Goal: Check status: Check status

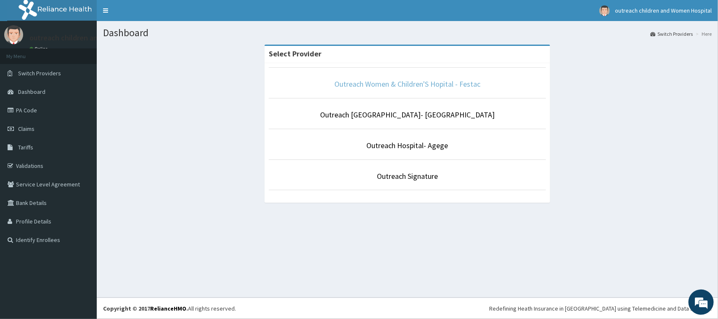
click at [429, 84] on link "Outreach Women & Children'S Hopital - Festac" at bounding box center [407, 84] width 146 height 10
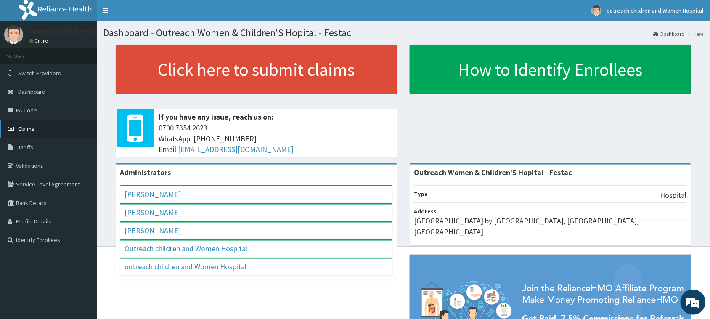
click at [25, 129] on span "Claims" at bounding box center [26, 129] width 16 height 8
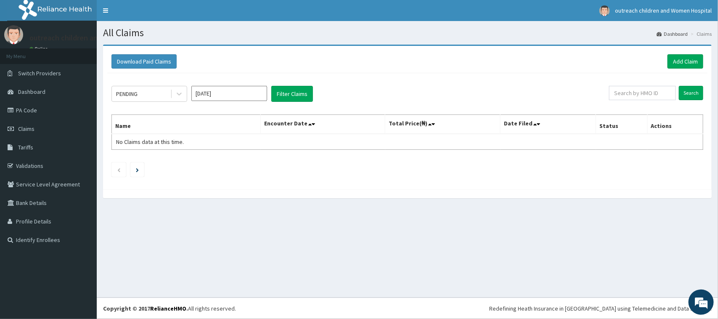
click at [228, 97] on input "Aug 2025" at bounding box center [229, 93] width 76 height 15
click at [251, 148] on div "Jun" at bounding box center [253, 147] width 17 height 16
click at [251, 148] on td "No Claims data at this time." at bounding box center [186, 142] width 149 height 16
type input "Jun 2025"
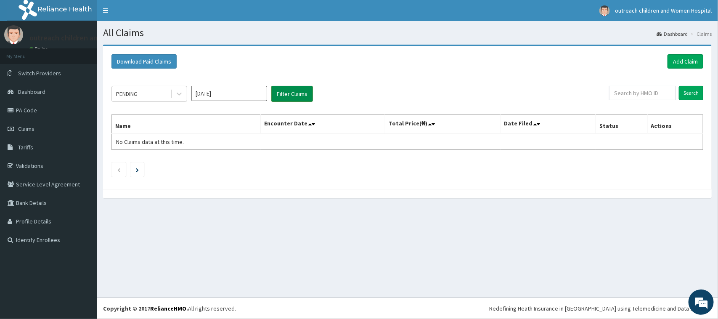
click at [295, 93] on button "Filter Claims" at bounding box center [292, 94] width 42 height 16
click at [169, 93] on div "PENDING" at bounding box center [141, 93] width 58 height 13
click at [177, 93] on icon at bounding box center [179, 94] width 5 height 3
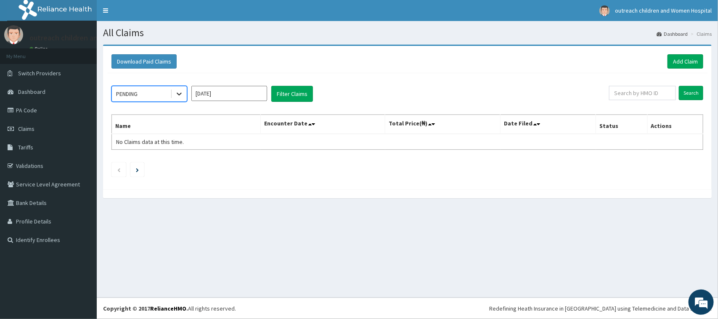
click at [179, 92] on icon at bounding box center [179, 94] width 8 height 8
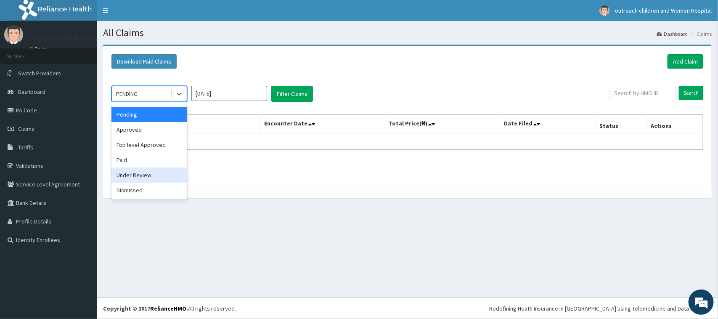
click at [141, 175] on div "Under Review" at bounding box center [149, 174] width 76 height 15
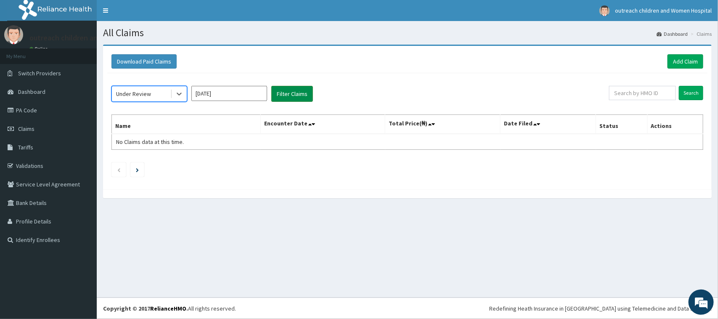
click at [282, 96] on button "Filter Claims" at bounding box center [292, 94] width 42 height 16
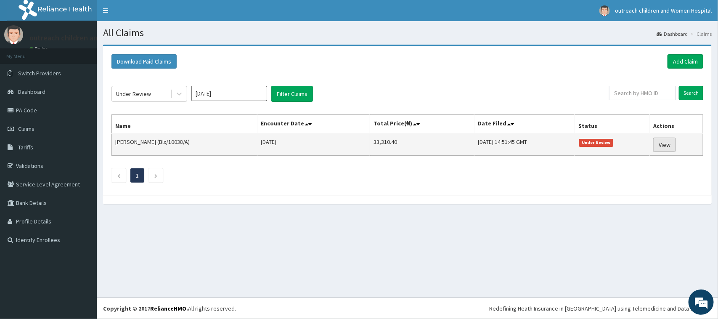
click at [669, 144] on link "View" at bounding box center [664, 144] width 23 height 14
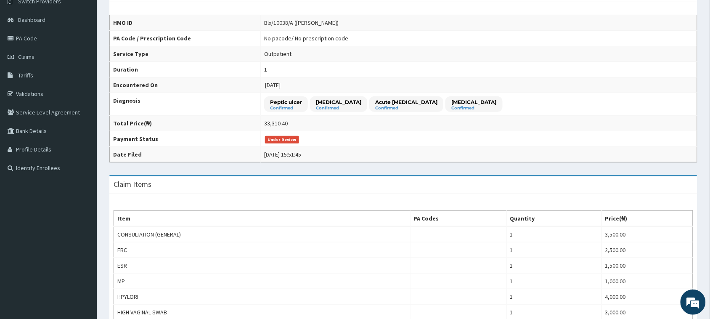
scroll to position [5, 0]
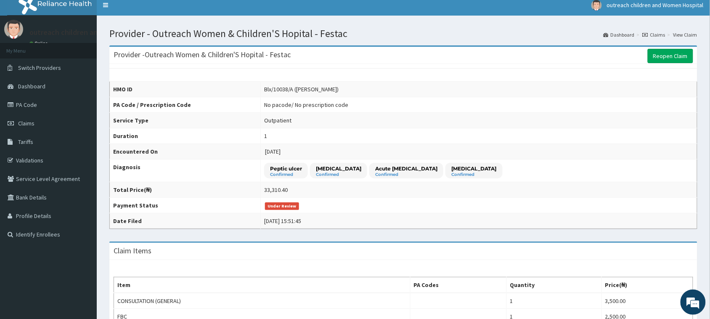
click at [659, 32] on link "Claims" at bounding box center [653, 34] width 23 height 7
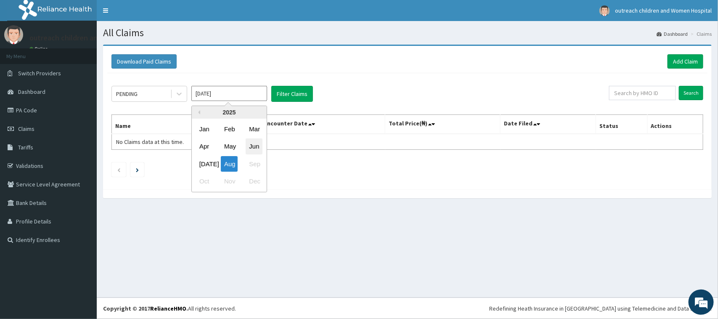
click at [253, 144] on div "Jun" at bounding box center [253, 147] width 17 height 16
type input "Jun 2025"
click at [253, 144] on td "No Claims data at this time." at bounding box center [186, 142] width 149 height 16
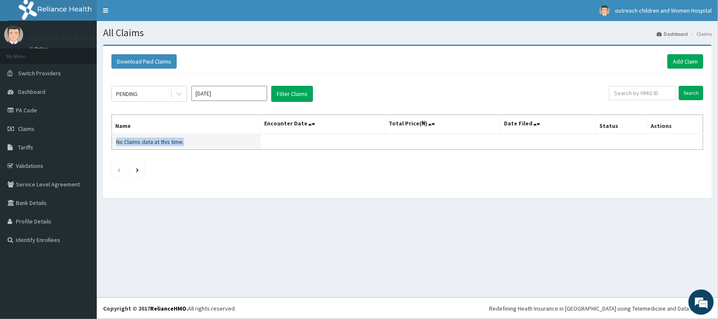
click at [253, 144] on td "No Claims data at this time." at bounding box center [186, 142] width 149 height 16
click at [181, 92] on icon at bounding box center [179, 94] width 8 height 8
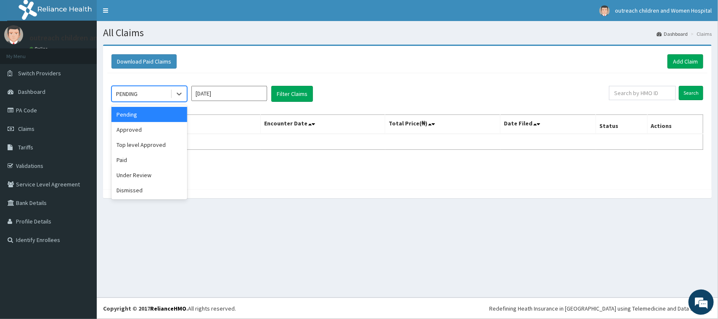
click at [148, 96] on div "PENDING" at bounding box center [141, 93] width 58 height 13
click at [177, 92] on icon at bounding box center [179, 94] width 8 height 8
click at [141, 129] on div "Approved" at bounding box center [149, 129] width 76 height 15
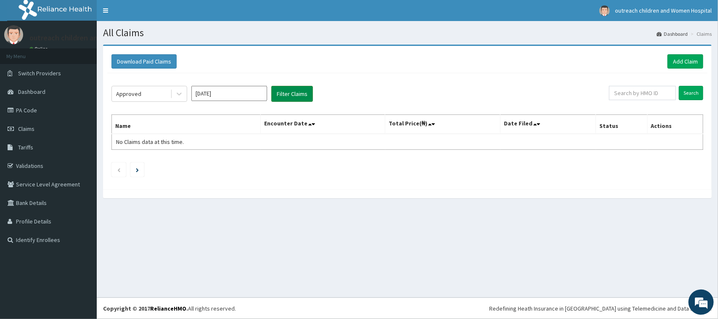
click at [287, 95] on button "Filter Claims" at bounding box center [292, 94] width 42 height 16
click at [182, 92] on icon at bounding box center [179, 94] width 8 height 8
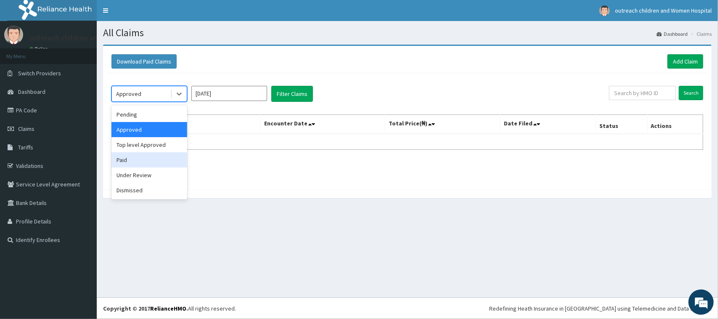
click at [142, 161] on div "Paid" at bounding box center [149, 159] width 76 height 15
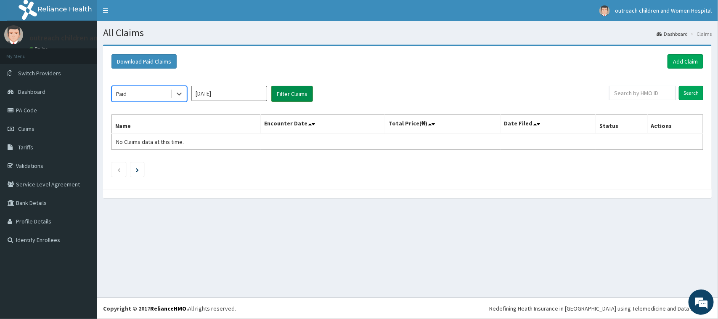
click at [298, 98] on button "Filter Claims" at bounding box center [292, 94] width 42 height 16
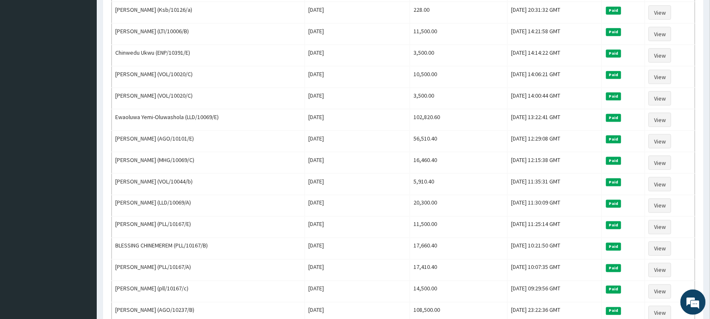
scroll to position [280, 0]
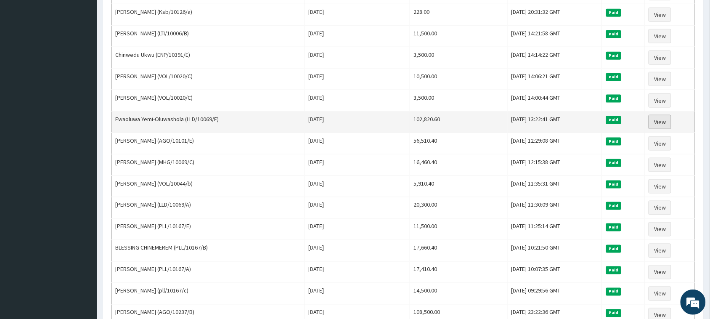
click at [662, 127] on link "View" at bounding box center [659, 122] width 23 height 14
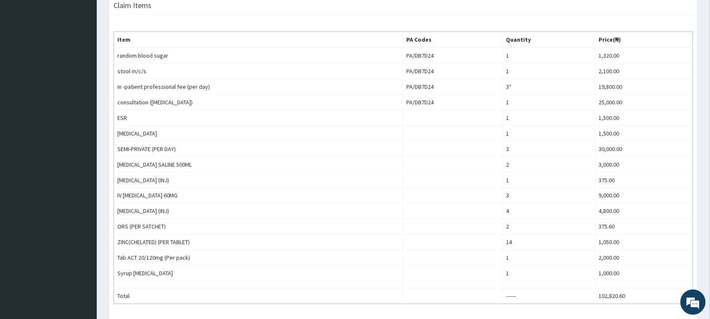
scroll to position [291, 0]
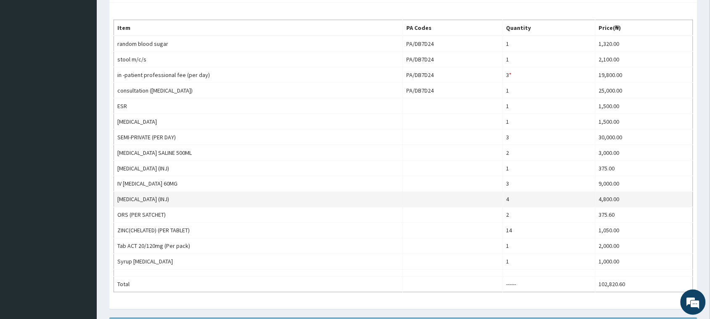
drag, startPoint x: 715, startPoint y: 74, endPoint x: 554, endPoint y: 200, distance: 204.5
click at [707, 192] on html "R EL Toggle navigation outreach children and Women Hospital outreach children a…" at bounding box center [355, 80] width 710 height 746
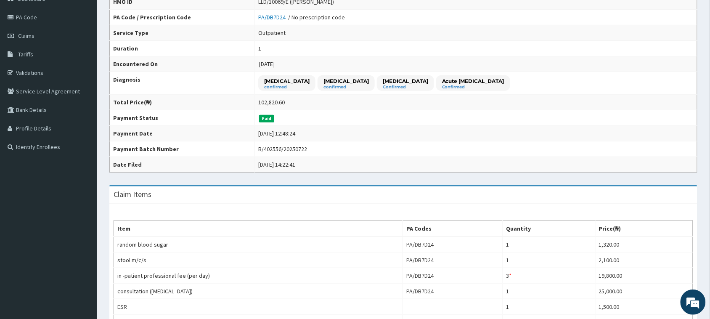
scroll to position [0, 0]
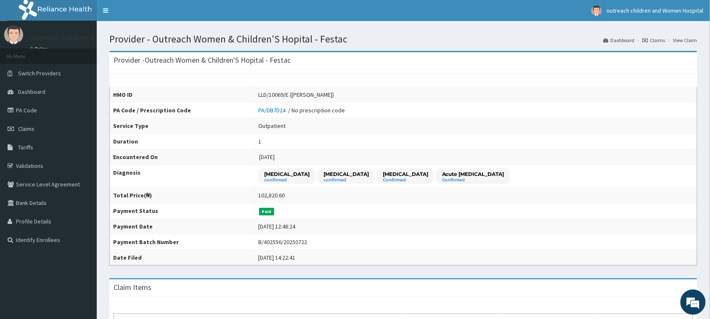
click at [656, 39] on link "Claims" at bounding box center [653, 40] width 23 height 7
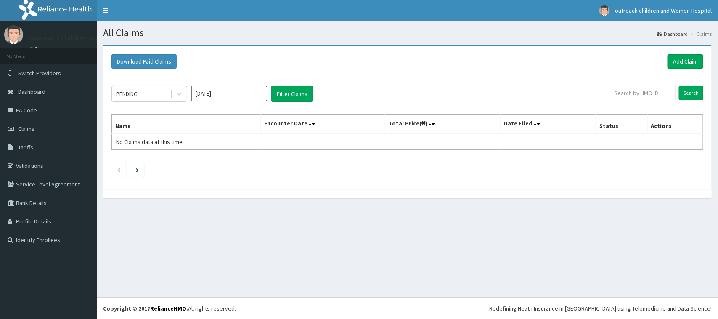
click at [226, 97] on input "[DATE]" at bounding box center [229, 93] width 76 height 15
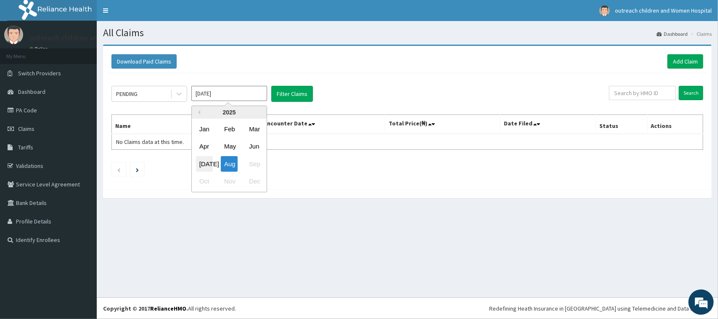
click at [207, 158] on div "[DATE]" at bounding box center [204, 164] width 17 height 16
type input "[DATE]"
click at [175, 92] on icon at bounding box center [179, 94] width 8 height 8
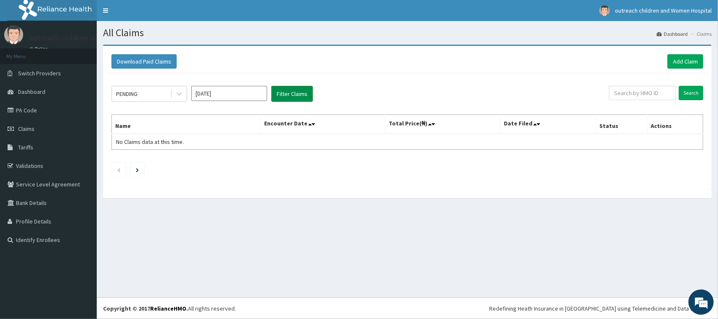
click at [280, 92] on button "Filter Claims" at bounding box center [292, 94] width 42 height 16
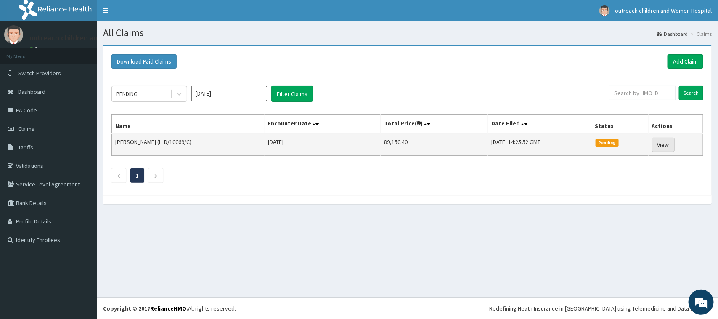
click at [672, 144] on link "View" at bounding box center [663, 144] width 23 height 14
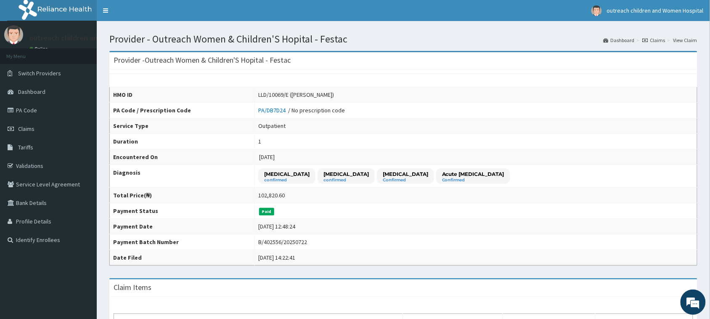
click at [664, 40] on link "Claims" at bounding box center [653, 40] width 23 height 7
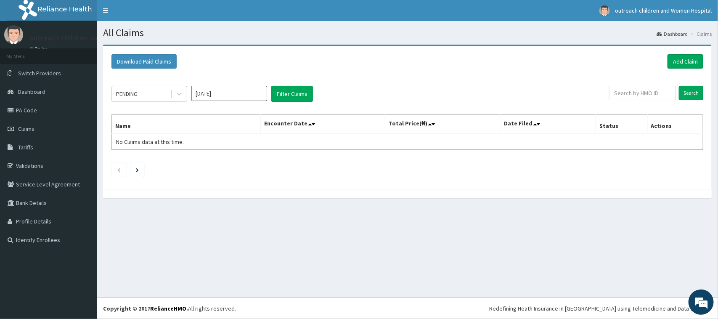
click at [214, 95] on input "[DATE]" at bounding box center [229, 93] width 76 height 15
click at [205, 161] on div "[DATE]" at bounding box center [204, 164] width 17 height 16
type input "[DATE]"
click at [294, 92] on button "Filter Claims" at bounding box center [292, 94] width 42 height 16
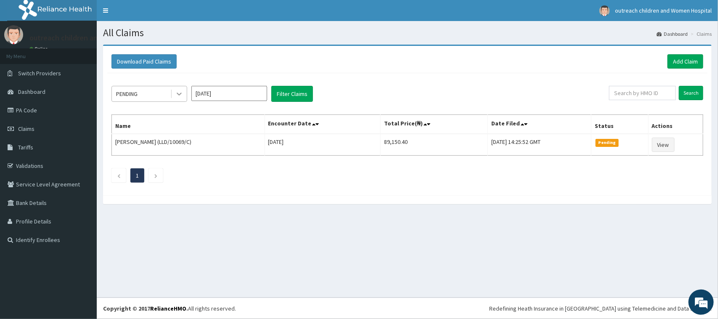
click at [175, 93] on icon at bounding box center [179, 94] width 8 height 8
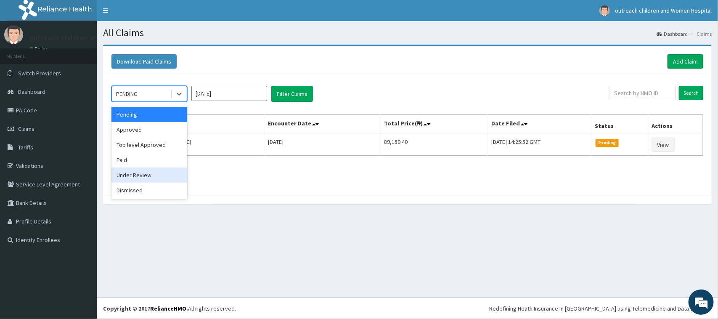
click at [157, 176] on div "Under Review" at bounding box center [149, 174] width 76 height 15
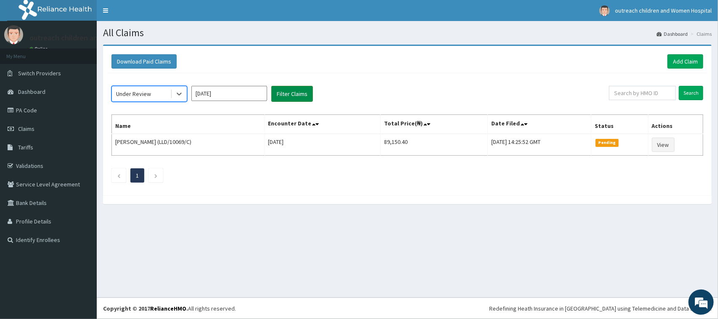
click at [286, 91] on button "Filter Claims" at bounding box center [292, 94] width 42 height 16
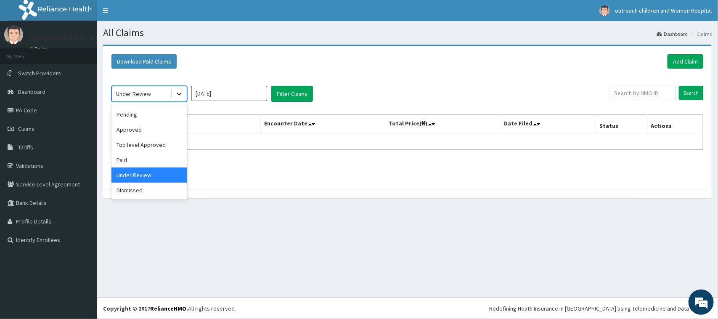
click at [184, 93] on div at bounding box center [178, 93] width 15 height 15
click at [145, 135] on div "Approved" at bounding box center [149, 129] width 76 height 15
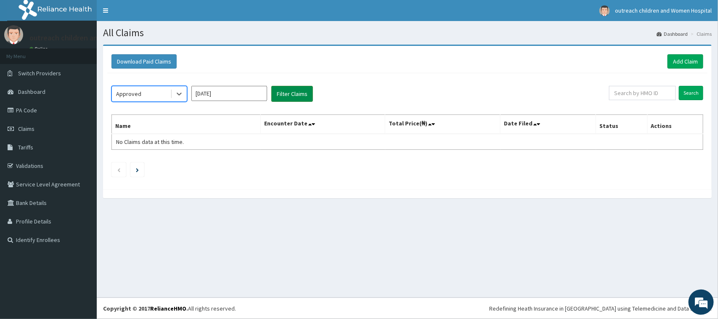
click at [280, 91] on button "Filter Claims" at bounding box center [292, 94] width 42 height 16
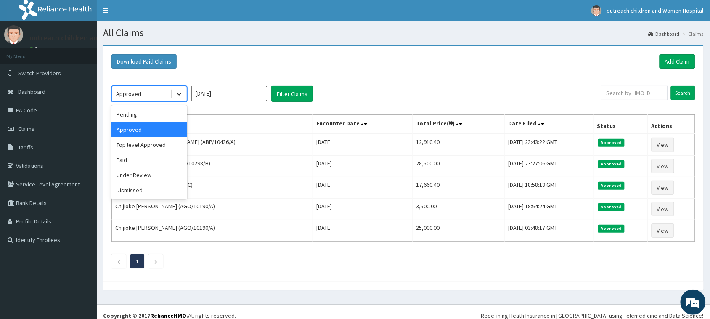
click at [177, 95] on icon at bounding box center [179, 94] width 8 height 8
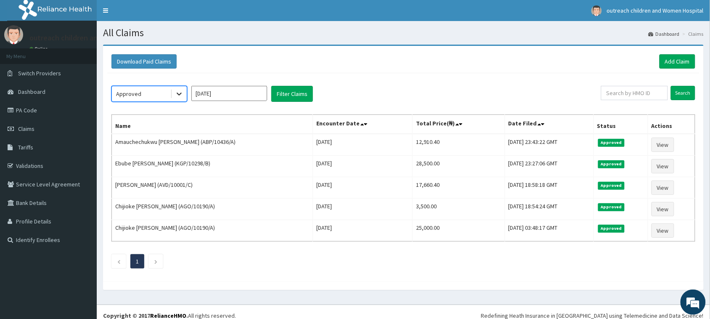
click at [181, 90] on icon at bounding box center [179, 94] width 8 height 8
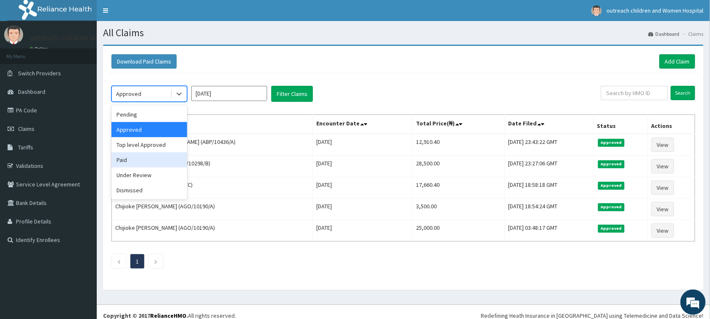
click at [134, 160] on div "Paid" at bounding box center [149, 159] width 76 height 15
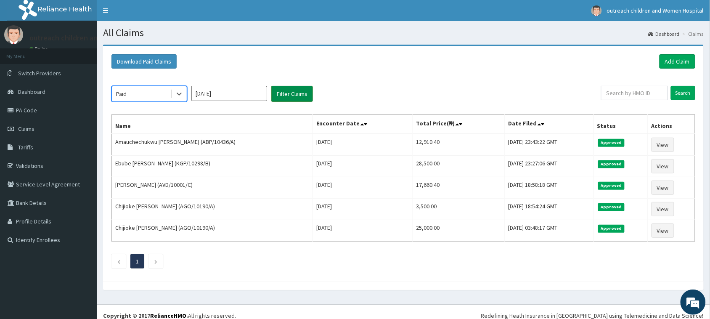
click at [285, 90] on button "Filter Claims" at bounding box center [292, 94] width 42 height 16
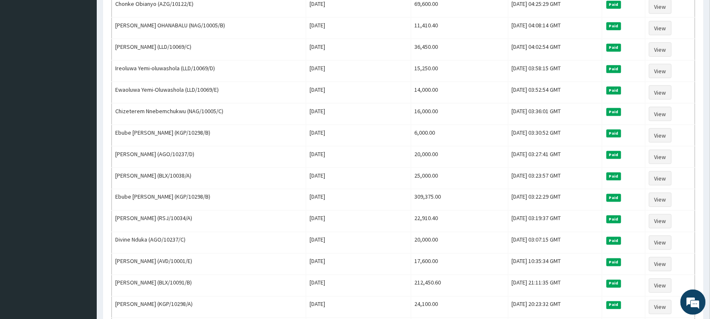
scroll to position [237, 0]
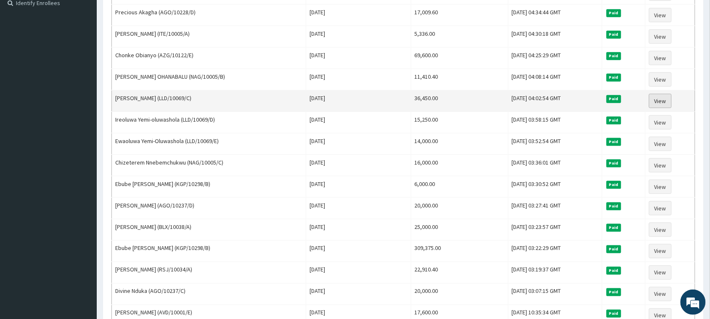
click at [663, 101] on link "View" at bounding box center [660, 101] width 23 height 14
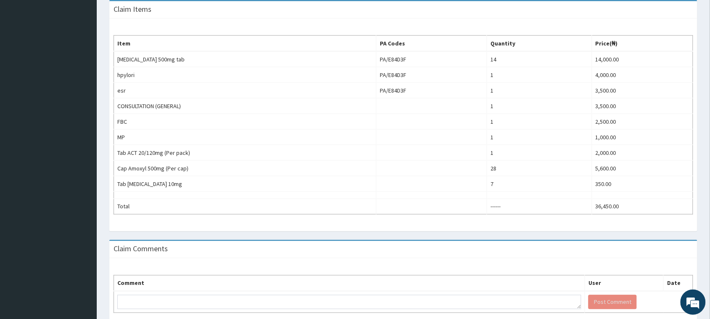
scroll to position [277, 0]
drag, startPoint x: 0, startPoint y: 0, endPoint x: 717, endPoint y: 215, distance: 748.6
click at [709, 215] on html "R EL Toggle navigation outreach children and Women Hospital outreach children a…" at bounding box center [355, 41] width 710 height 637
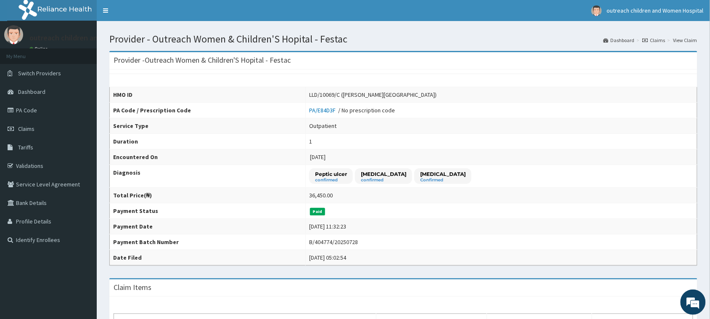
scroll to position [0, 0]
click at [654, 40] on link "Claims" at bounding box center [653, 40] width 23 height 7
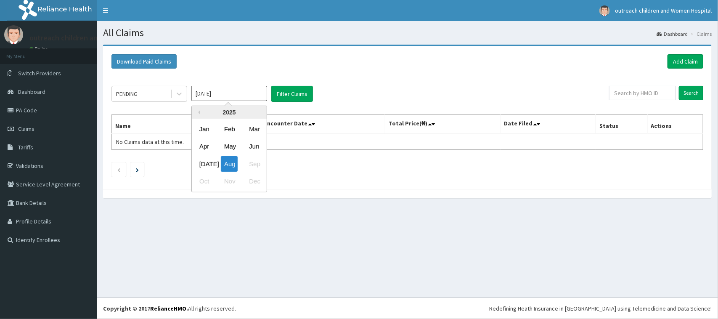
click at [204, 165] on div "[DATE]" at bounding box center [204, 164] width 17 height 16
type input "[DATE]"
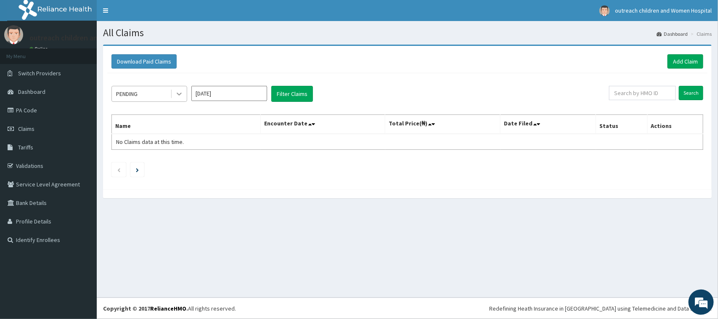
click at [182, 95] on icon at bounding box center [179, 94] width 8 height 8
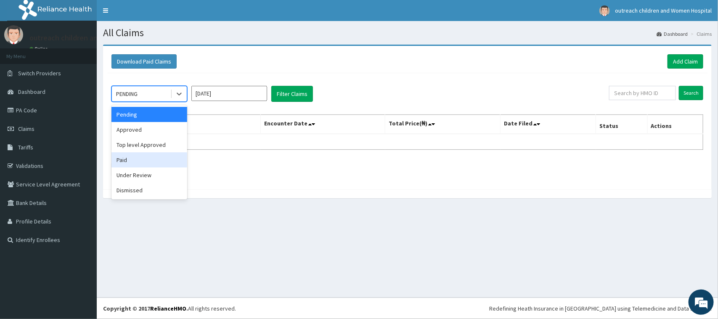
click at [132, 163] on div "Paid" at bounding box center [149, 159] width 76 height 15
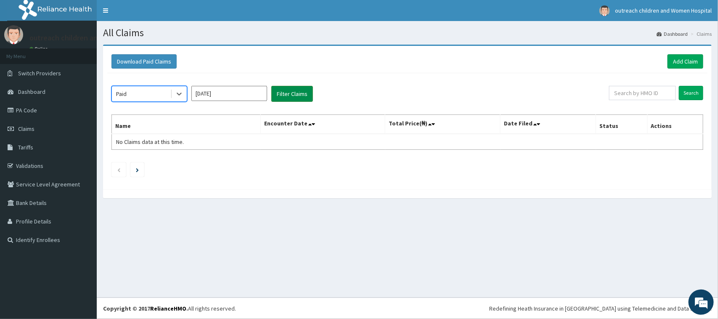
click at [286, 95] on button "Filter Claims" at bounding box center [292, 94] width 42 height 16
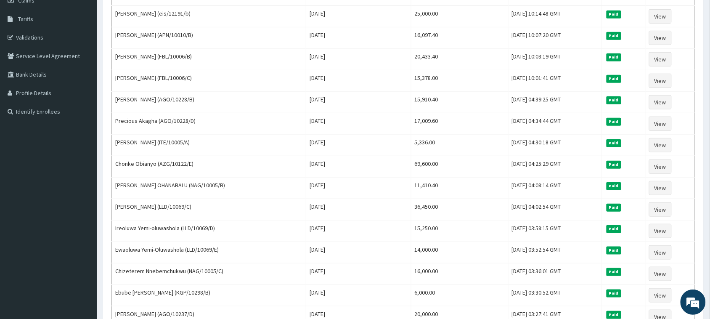
scroll to position [129, 0]
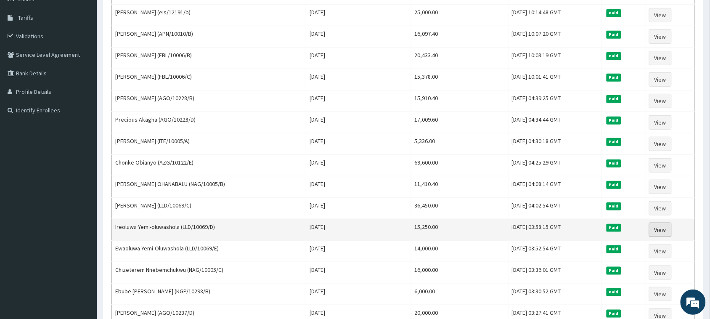
click at [659, 229] on link "View" at bounding box center [660, 229] width 23 height 14
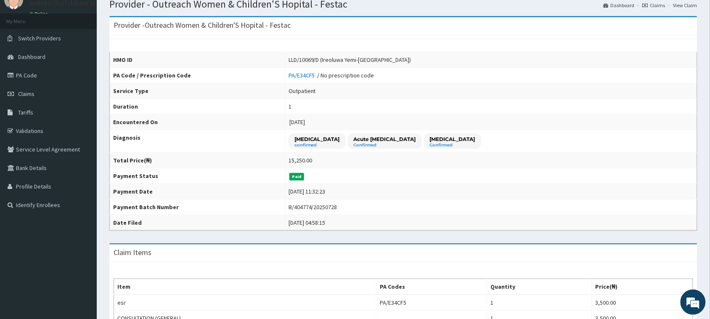
scroll to position [17, 0]
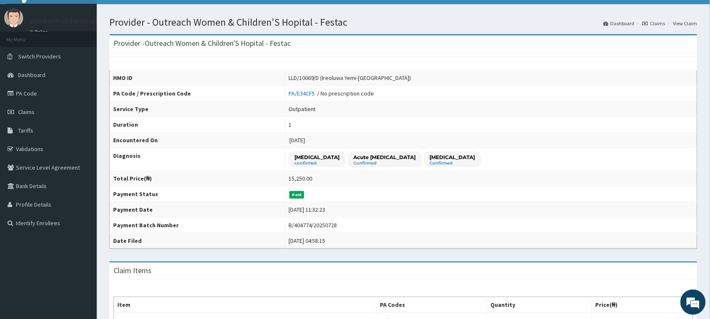
click at [659, 22] on link "Claims" at bounding box center [653, 23] width 23 height 7
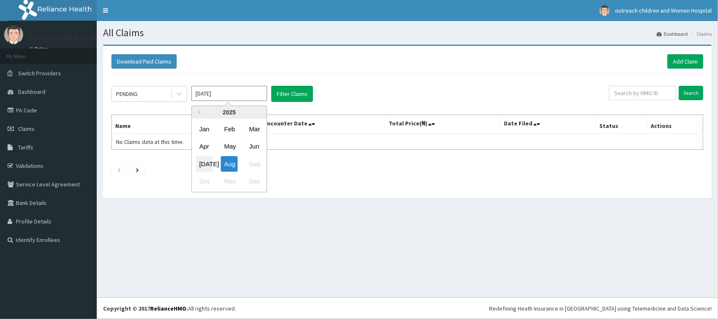
click at [207, 163] on div "[DATE]" at bounding box center [204, 164] width 17 height 16
type input "[DATE]"
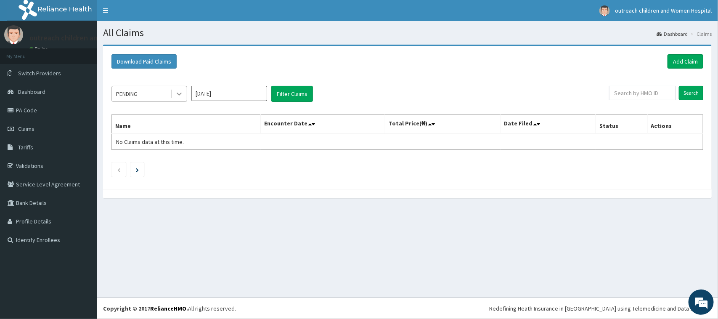
click at [177, 94] on icon at bounding box center [179, 94] width 5 height 3
click at [179, 91] on icon at bounding box center [179, 94] width 8 height 8
click at [180, 94] on icon at bounding box center [179, 94] width 5 height 3
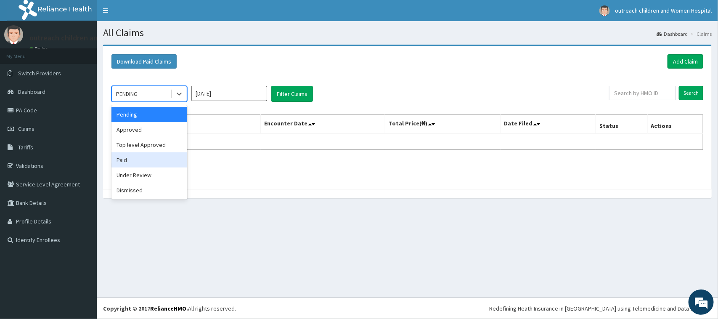
click at [134, 163] on div "Paid" at bounding box center [149, 159] width 76 height 15
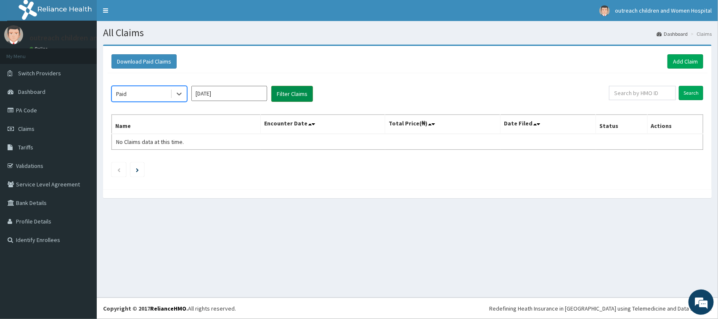
click at [283, 90] on button "Filter Claims" at bounding box center [292, 94] width 42 height 16
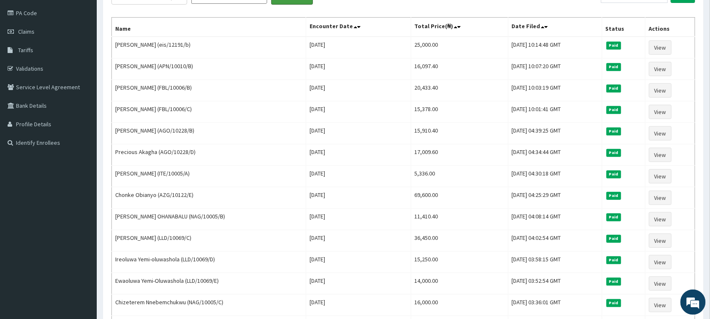
scroll to position [133, 0]
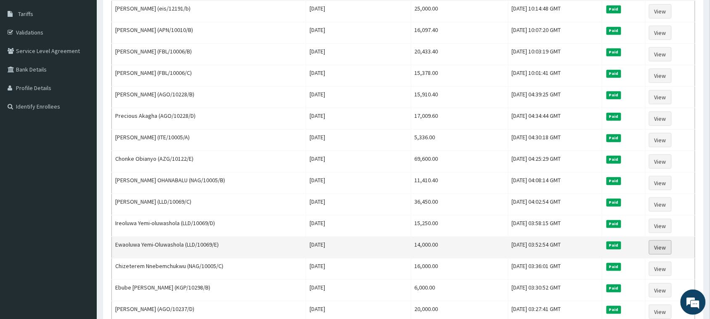
click at [665, 251] on link "View" at bounding box center [660, 247] width 23 height 14
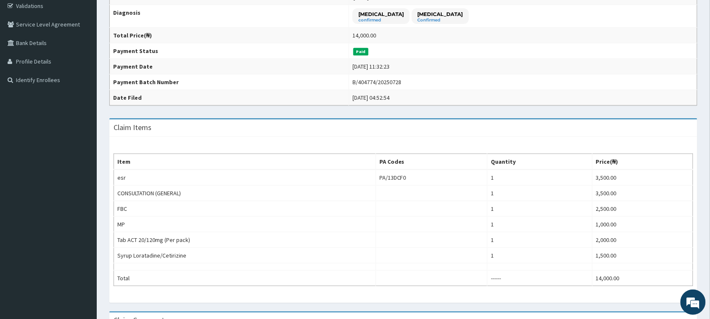
scroll to position [167, 0]
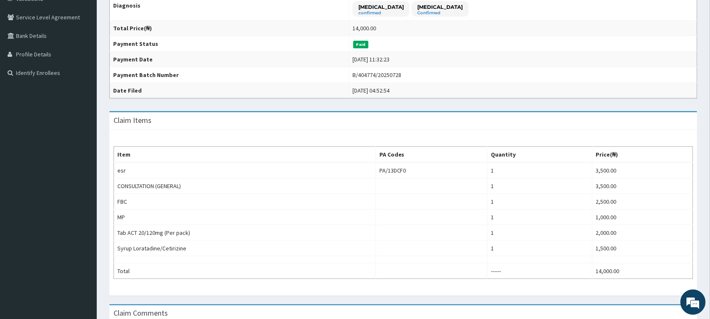
click at [709, 234] on html "R EL Toggle navigation outreach children and Women Hospital outreach children a…" at bounding box center [355, 128] width 710 height 591
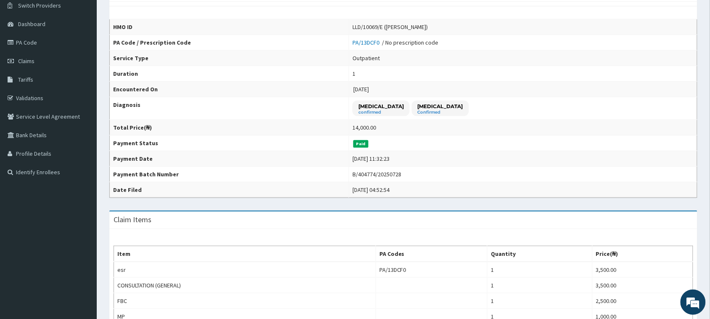
scroll to position [0, 0]
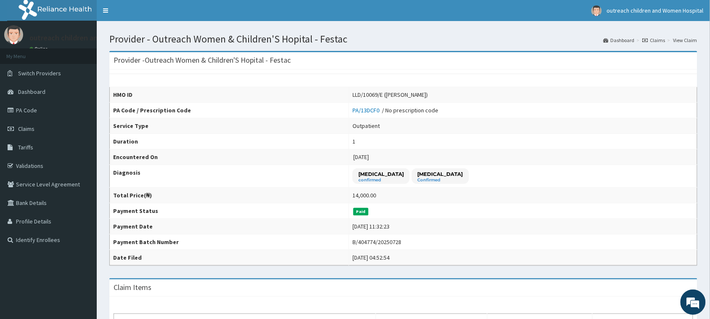
click at [654, 38] on link "Claims" at bounding box center [653, 40] width 23 height 7
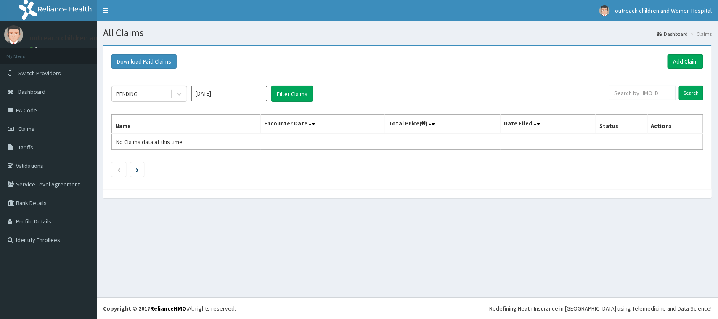
click at [221, 99] on input "[DATE]" at bounding box center [229, 93] width 76 height 15
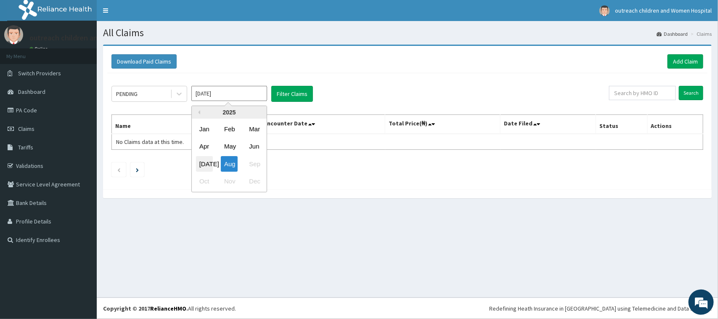
click at [206, 162] on div "[DATE]" at bounding box center [204, 164] width 17 height 16
click at [206, 162] on div "PENDING [DATE] Previous Year [DATE] Feb Mar Apr May Jun [DATE] Aug Sep Oct Nov …" at bounding box center [407, 129] width 600 height 112
type input "[DATE]"
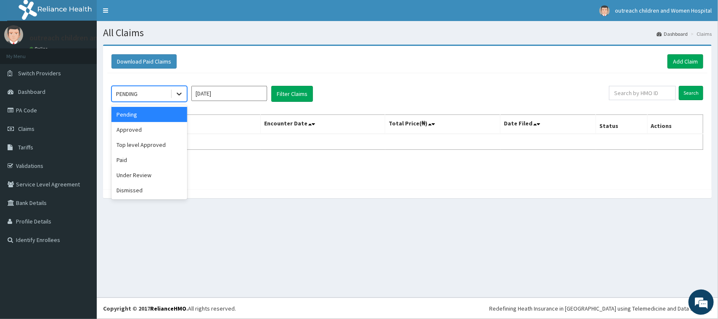
click at [181, 97] on icon at bounding box center [179, 94] width 8 height 8
click at [135, 161] on div "Paid" at bounding box center [149, 159] width 76 height 15
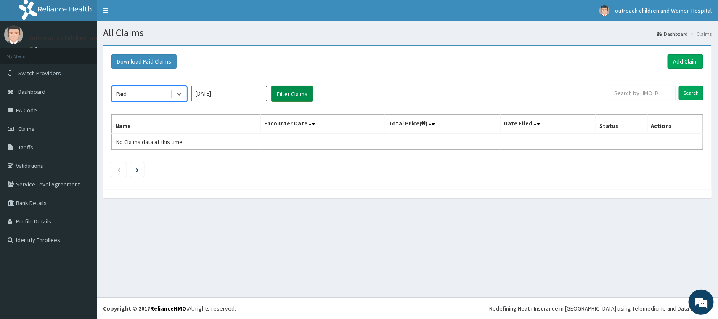
click at [284, 90] on button "Filter Claims" at bounding box center [292, 94] width 42 height 16
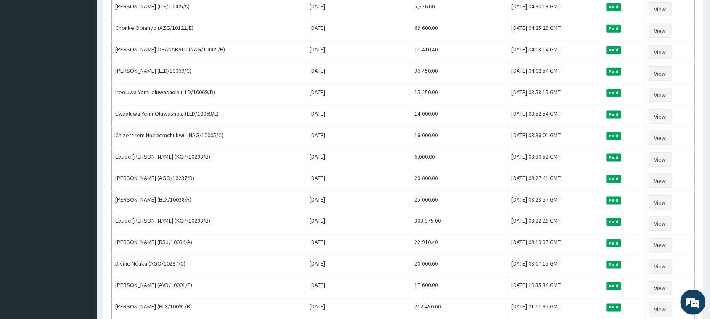
scroll to position [253, 0]
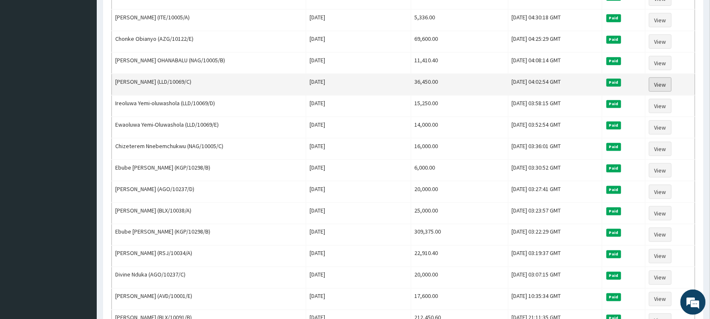
click at [665, 84] on link "View" at bounding box center [660, 84] width 23 height 14
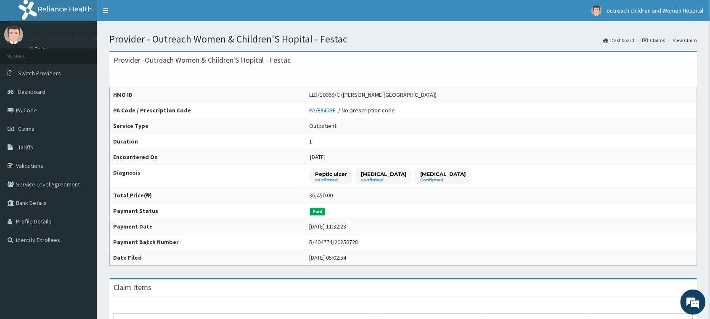
click at [657, 38] on link "Claims" at bounding box center [653, 40] width 23 height 7
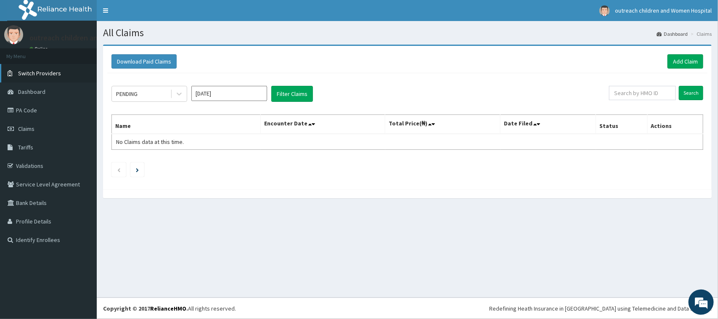
click at [47, 73] on span "Switch Providers" at bounding box center [39, 73] width 43 height 8
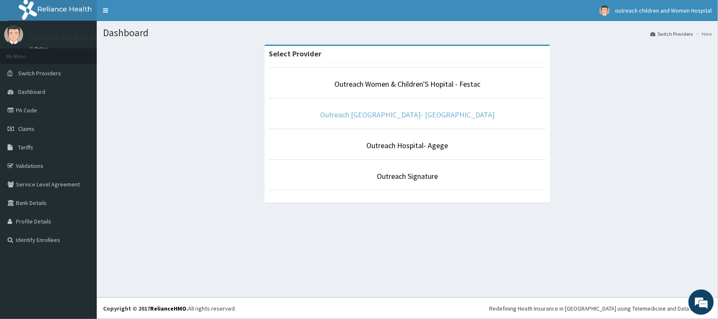
click at [425, 116] on link "Outreach [GEOGRAPHIC_DATA]- [GEOGRAPHIC_DATA]" at bounding box center [407, 115] width 174 height 10
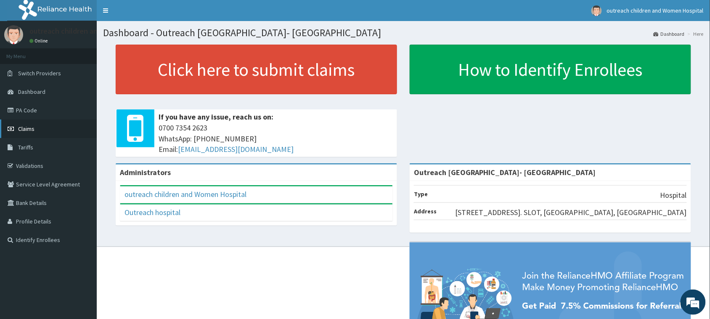
click at [30, 129] on span "Claims" at bounding box center [26, 129] width 16 height 8
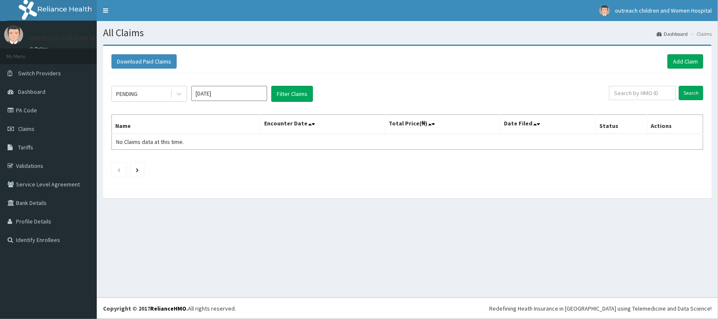
click at [232, 95] on input "[DATE]" at bounding box center [229, 93] width 76 height 15
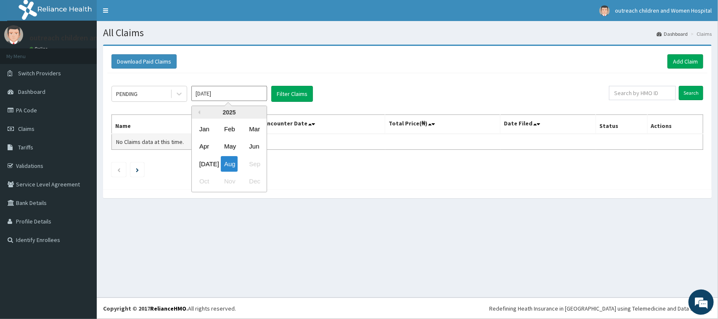
drag, startPoint x: 257, startPoint y: 146, endPoint x: 253, endPoint y: 147, distance: 4.7
click at [257, 146] on div "Jun" at bounding box center [253, 147] width 17 height 16
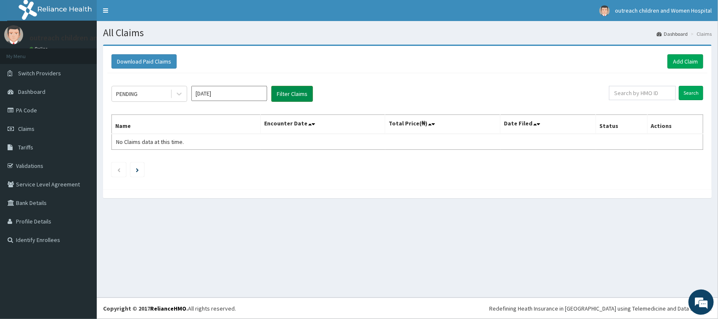
click at [290, 93] on button "Filter Claims" at bounding box center [292, 94] width 42 height 16
click at [181, 95] on icon at bounding box center [179, 94] width 8 height 8
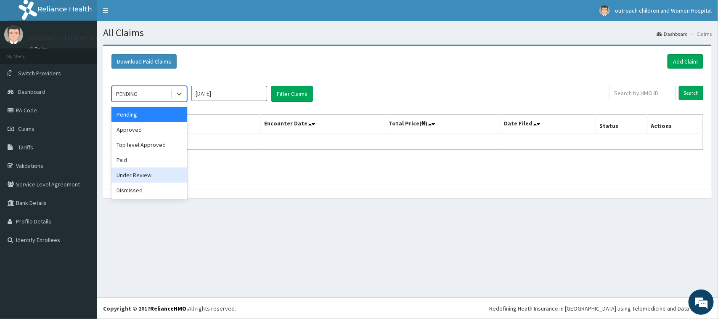
click at [141, 177] on div "Under Review" at bounding box center [149, 174] width 76 height 15
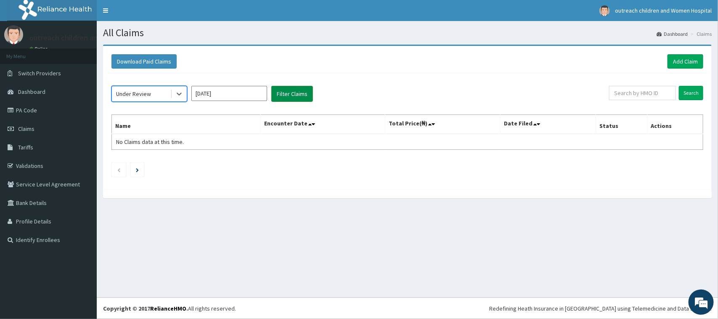
click at [279, 91] on button "Filter Claims" at bounding box center [292, 94] width 42 height 16
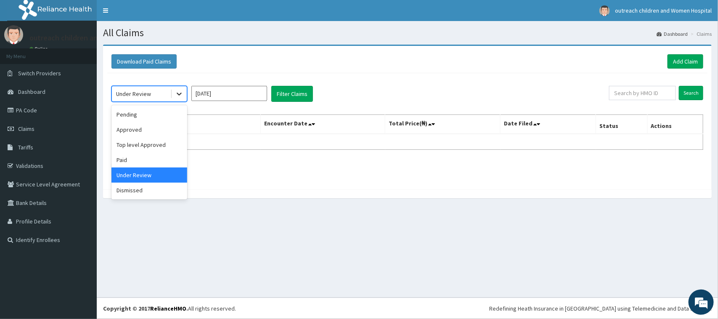
click at [181, 94] on icon at bounding box center [179, 94] width 5 height 3
click at [179, 93] on icon at bounding box center [179, 94] width 8 height 8
click at [177, 95] on icon at bounding box center [179, 94] width 8 height 8
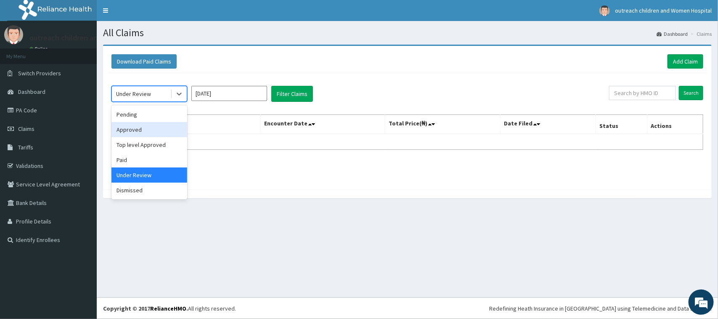
click at [132, 127] on div "Approved" at bounding box center [149, 129] width 76 height 15
click at [132, 127] on th "Name" at bounding box center [186, 124] width 149 height 19
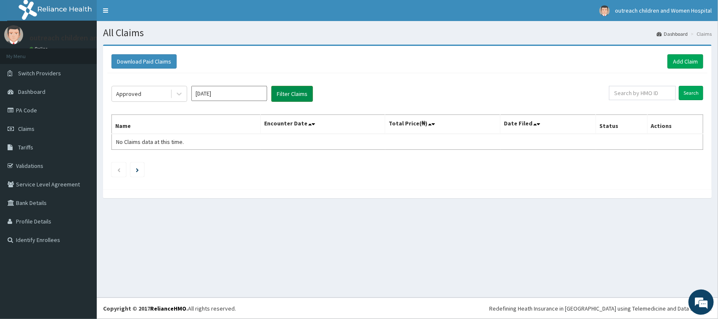
click at [295, 98] on button "Filter Claims" at bounding box center [292, 94] width 42 height 16
click at [177, 95] on icon at bounding box center [179, 94] width 5 height 3
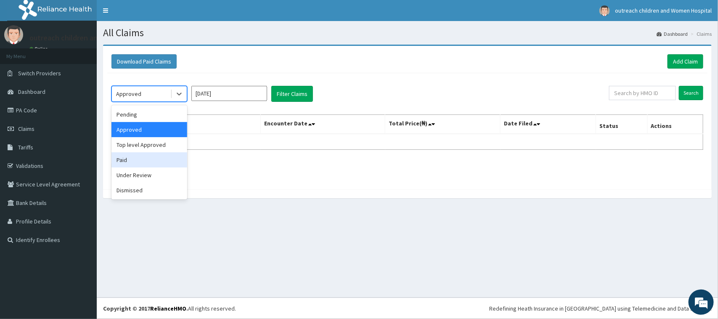
click at [135, 160] on div "Paid" at bounding box center [149, 159] width 76 height 15
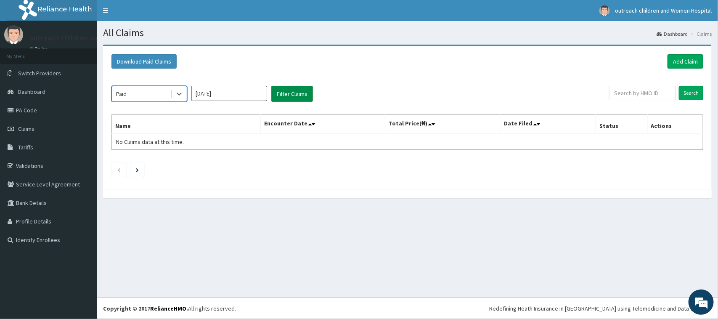
click at [287, 94] on button "Filter Claims" at bounding box center [292, 94] width 42 height 16
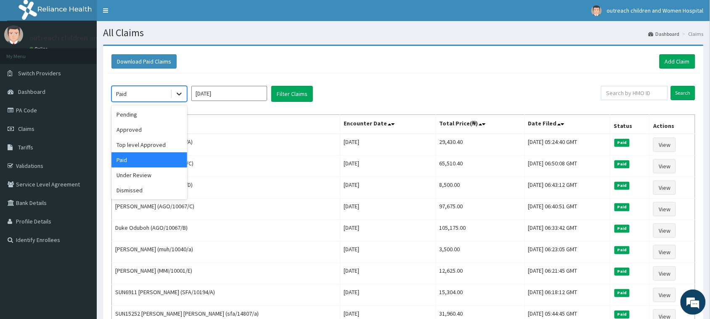
click at [179, 93] on icon at bounding box center [179, 94] width 8 height 8
click at [145, 131] on div "Approved" at bounding box center [149, 129] width 76 height 15
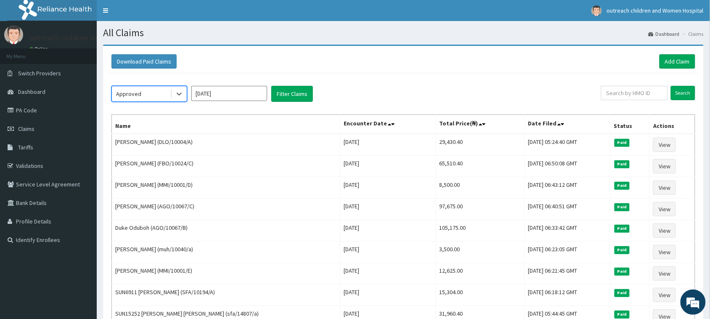
click at [145, 131] on th "Name" at bounding box center [226, 124] width 228 height 19
click at [289, 87] on button "Filter Claims" at bounding box center [292, 94] width 42 height 16
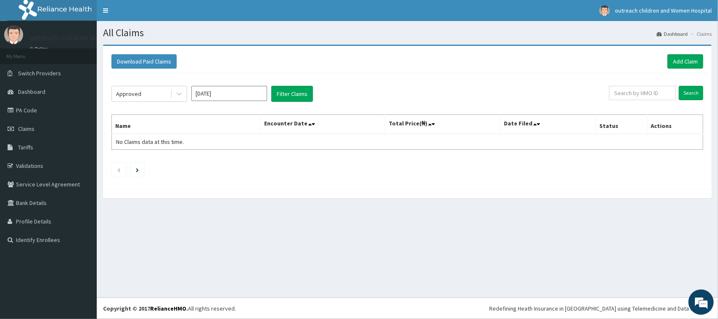
click at [221, 94] on input "Jun 2025" at bounding box center [229, 93] width 76 height 15
click at [205, 163] on div "[DATE]" at bounding box center [204, 164] width 17 height 16
type input "[DATE]"
click at [178, 95] on icon at bounding box center [179, 94] width 8 height 8
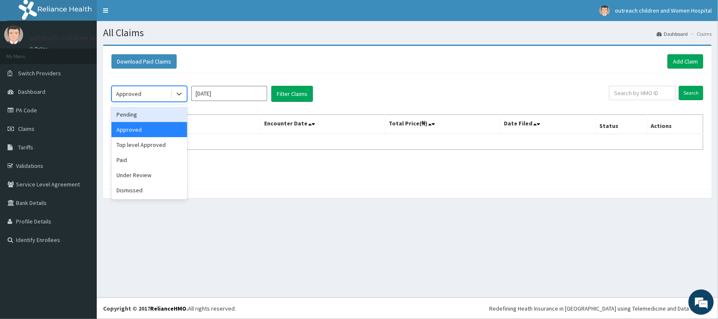
click at [148, 119] on div "Pending" at bounding box center [149, 114] width 76 height 15
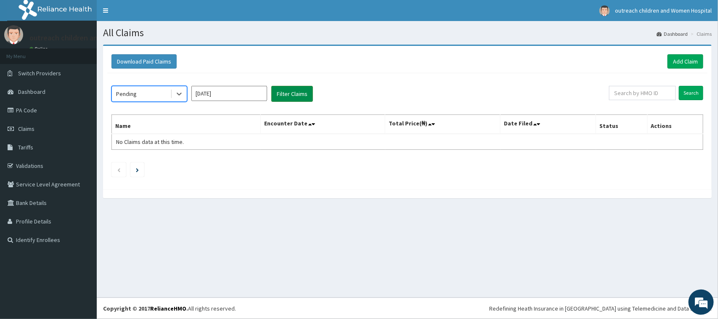
click at [281, 87] on button "Filter Claims" at bounding box center [292, 94] width 42 height 16
click at [180, 95] on icon at bounding box center [179, 94] width 8 height 8
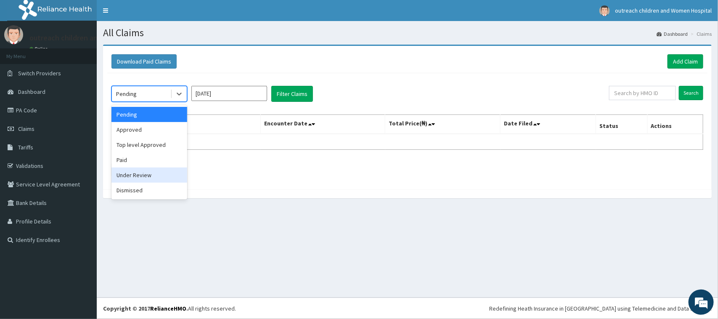
click at [137, 174] on div "Under Review" at bounding box center [149, 174] width 76 height 15
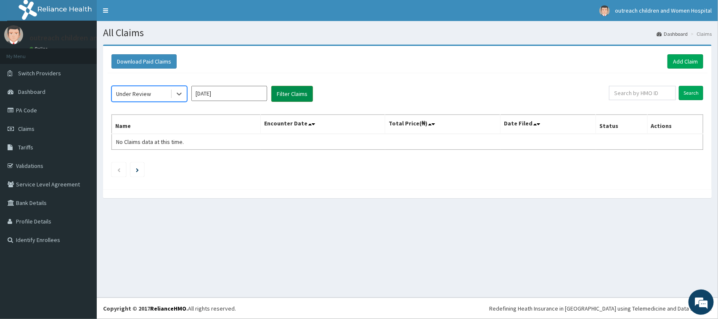
click at [281, 96] on button "Filter Claims" at bounding box center [292, 94] width 42 height 16
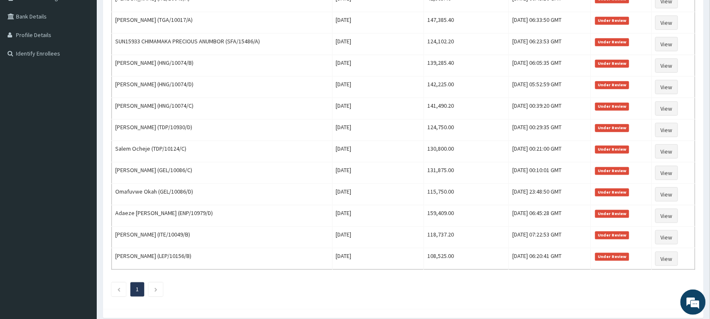
scroll to position [197, 0]
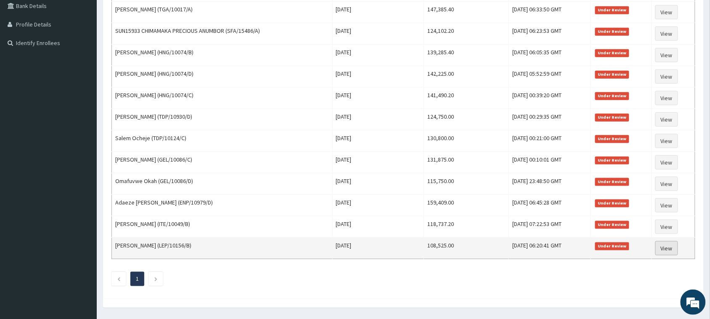
click at [665, 251] on link "View" at bounding box center [666, 248] width 23 height 14
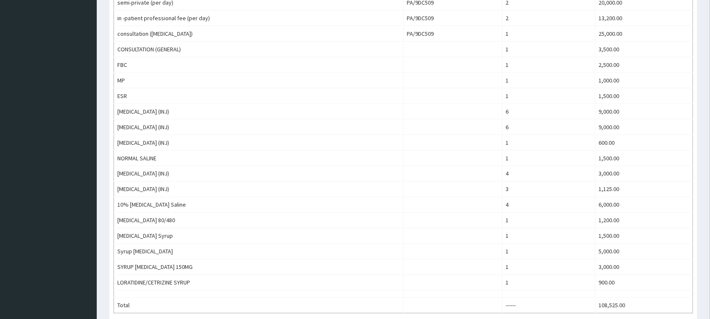
drag, startPoint x: 715, startPoint y: 90, endPoint x: 715, endPoint y: 207, distance: 117.7
click at [710, 207] on html "R EL Toggle navigation outreach children and Women Hospital outreach children a…" at bounding box center [355, 90] width 710 height 786
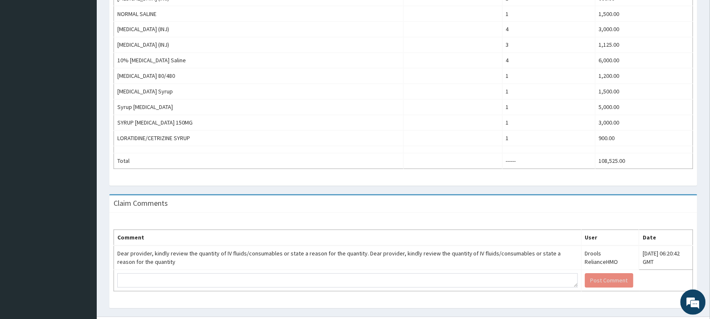
scroll to position [470, 0]
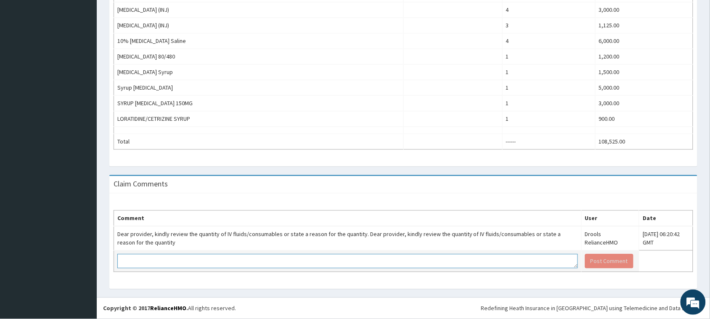
click at [200, 263] on textarea at bounding box center [347, 261] width 460 height 14
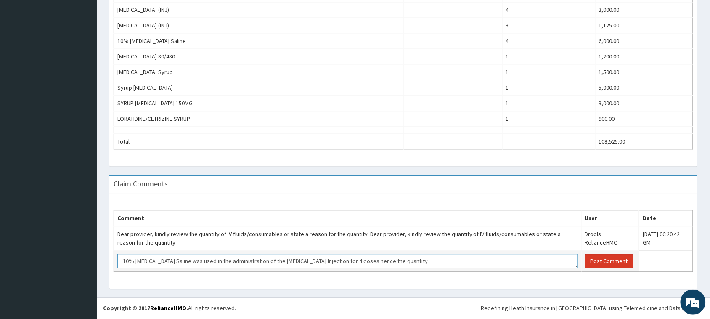
type textarea "10% Dextrose Saline was used in the administration of the Quinine Injection for…"
click at [596, 261] on button "Post Comment" at bounding box center [609, 261] width 48 height 14
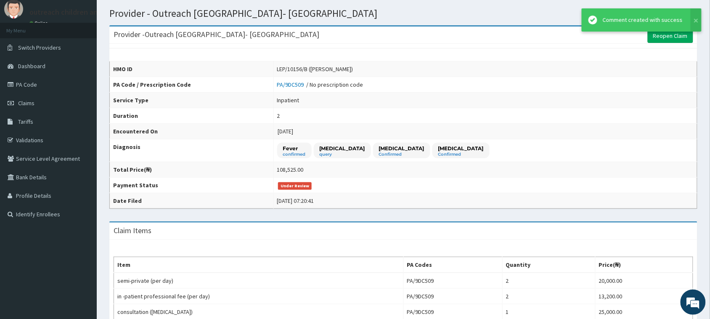
scroll to position [0, 0]
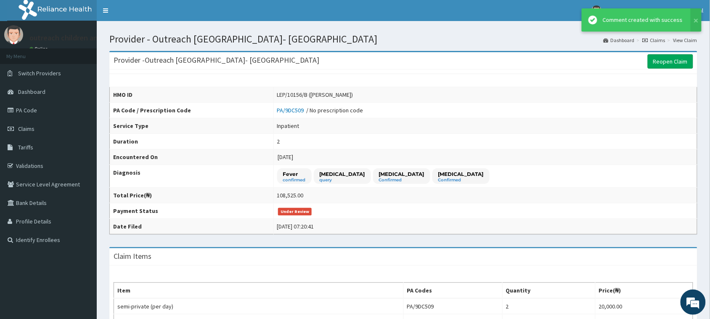
click at [656, 39] on link "Claims" at bounding box center [653, 40] width 23 height 7
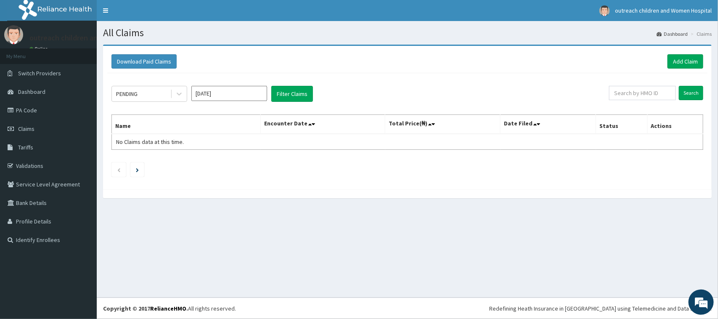
click at [242, 90] on input "[DATE]" at bounding box center [229, 93] width 76 height 15
click at [200, 163] on div "[DATE]" at bounding box center [204, 164] width 17 height 16
type input "[DATE]"
click at [160, 93] on div "PENDING" at bounding box center [141, 93] width 58 height 13
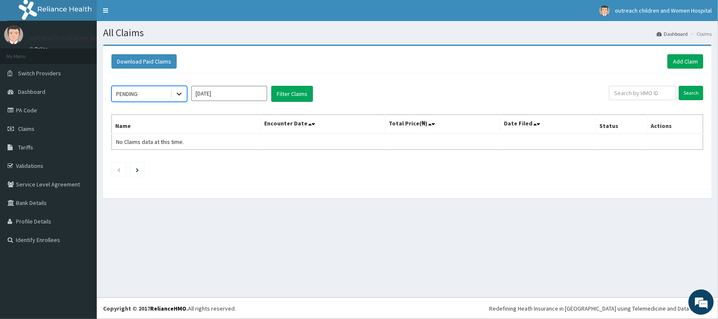
click at [183, 94] on icon at bounding box center [179, 94] width 8 height 8
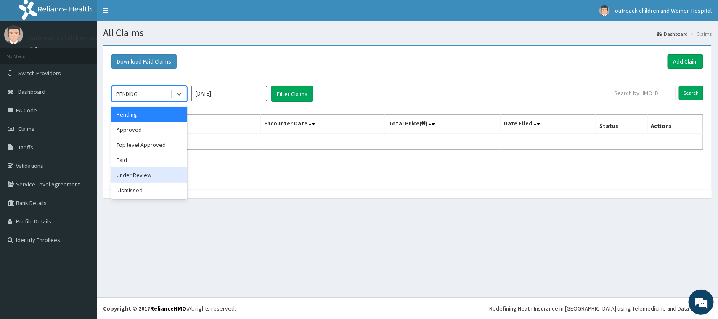
click at [135, 172] on div "Under Review" at bounding box center [149, 174] width 76 height 15
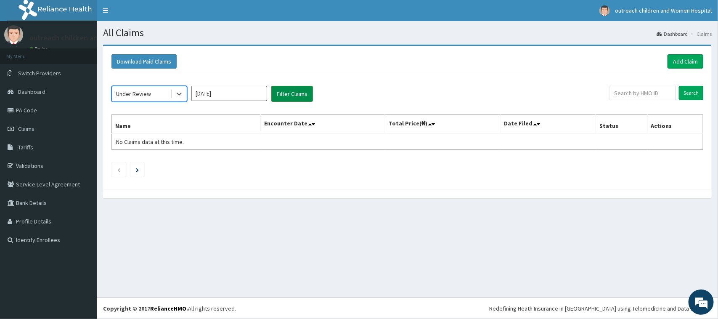
click at [279, 93] on button "Filter Claims" at bounding box center [292, 94] width 42 height 16
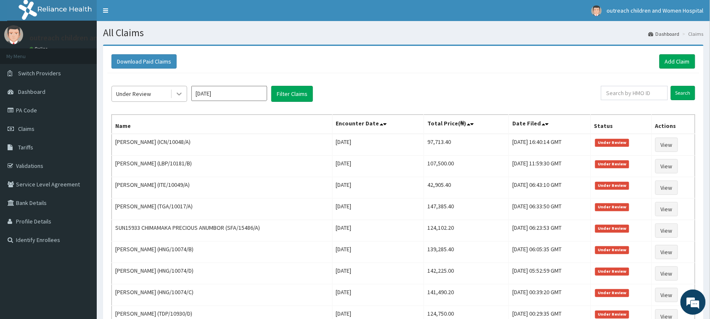
click at [182, 93] on icon at bounding box center [179, 94] width 8 height 8
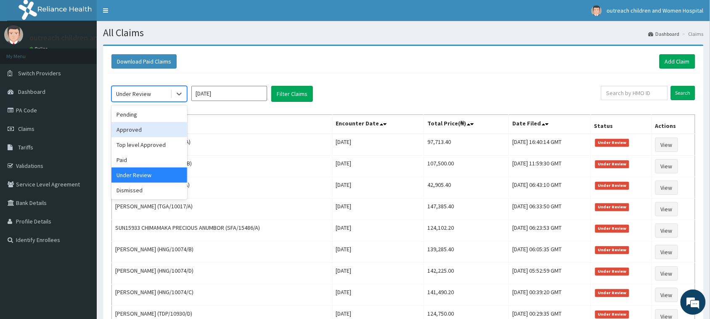
click at [141, 126] on div "Approved" at bounding box center [149, 129] width 76 height 15
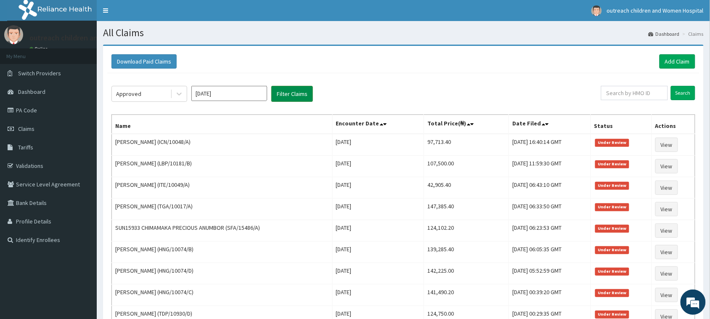
click at [274, 88] on button "Filter Claims" at bounding box center [292, 94] width 42 height 16
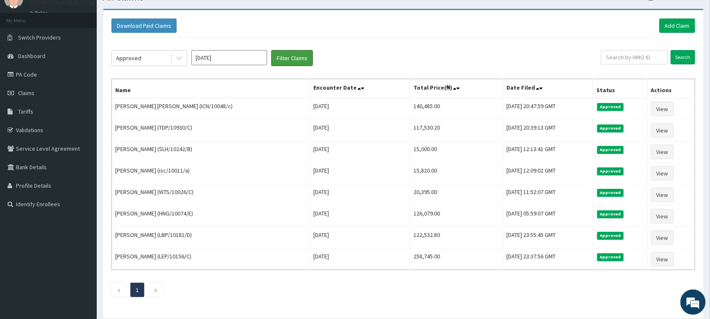
scroll to position [43, 0]
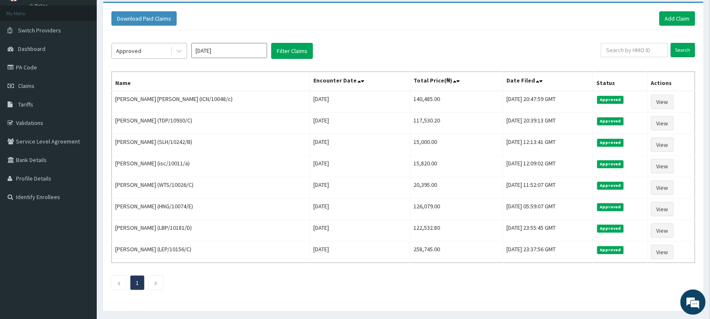
click at [145, 47] on div "Approved" at bounding box center [141, 50] width 58 height 13
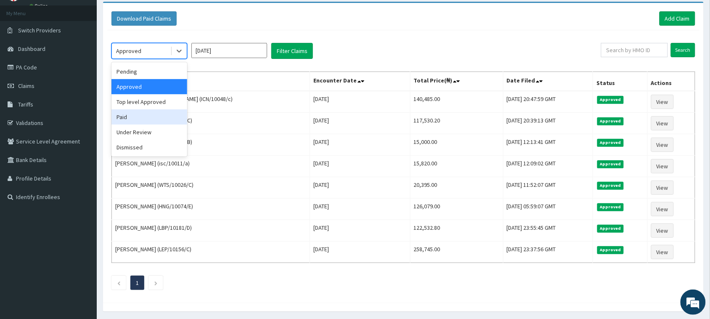
click at [139, 113] on div "Paid" at bounding box center [149, 116] width 76 height 15
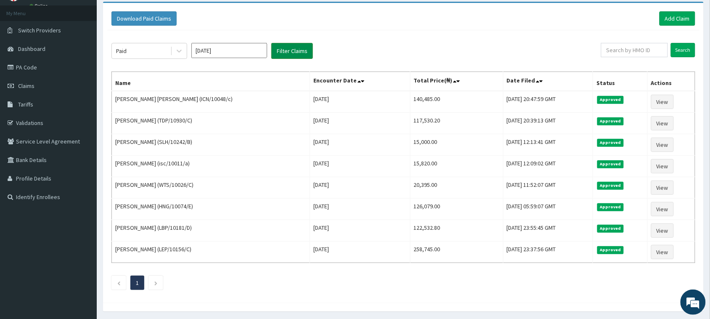
click at [298, 50] on button "Filter Claims" at bounding box center [292, 51] width 42 height 16
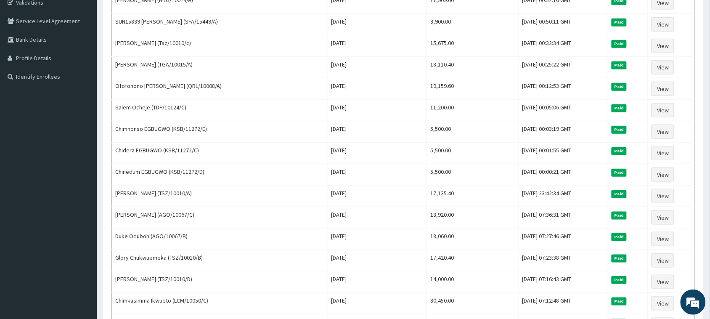
scroll to position [0, 0]
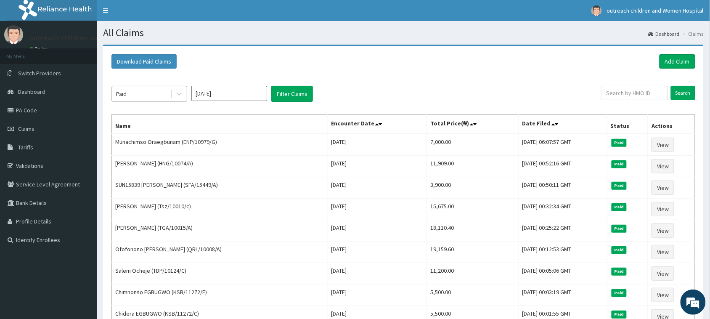
click at [143, 94] on div "Paid" at bounding box center [141, 93] width 58 height 13
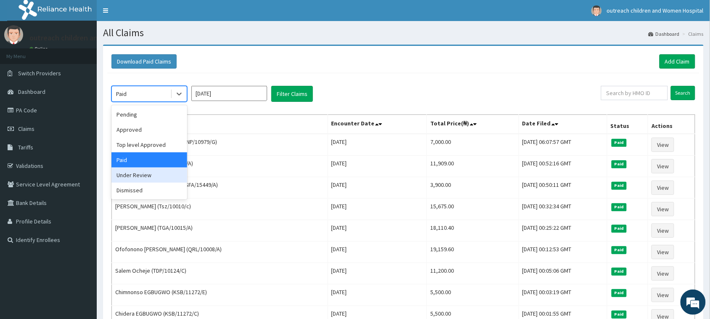
click at [127, 174] on div "Under Review" at bounding box center [149, 174] width 76 height 15
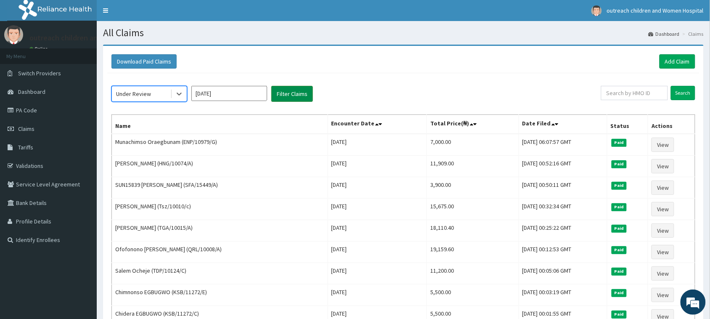
click at [277, 92] on button "Filter Claims" at bounding box center [292, 94] width 42 height 16
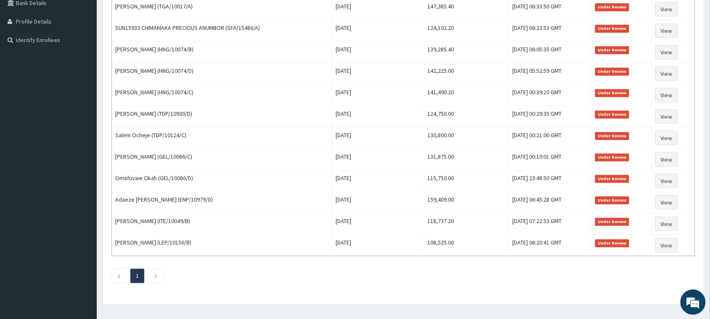
scroll to position [202, 0]
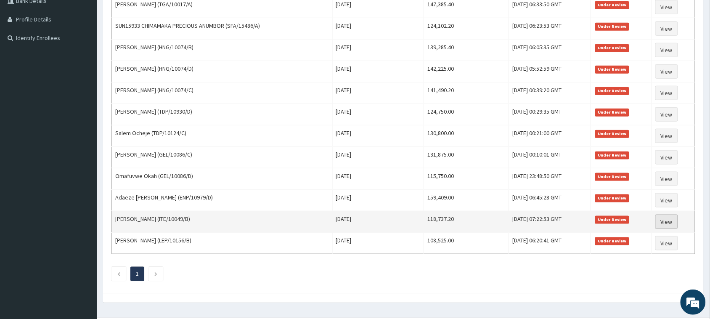
click at [667, 223] on link "View" at bounding box center [666, 221] width 23 height 14
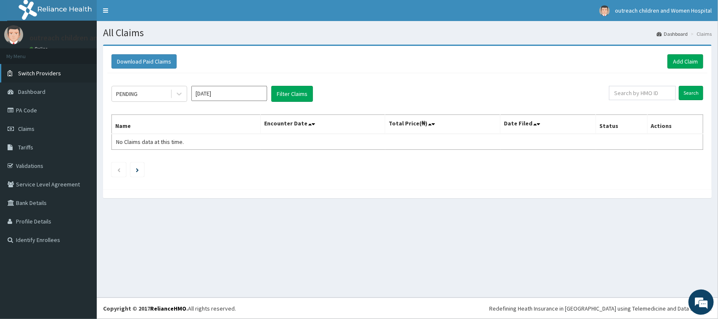
click at [38, 72] on span "Switch Providers" at bounding box center [39, 73] width 43 height 8
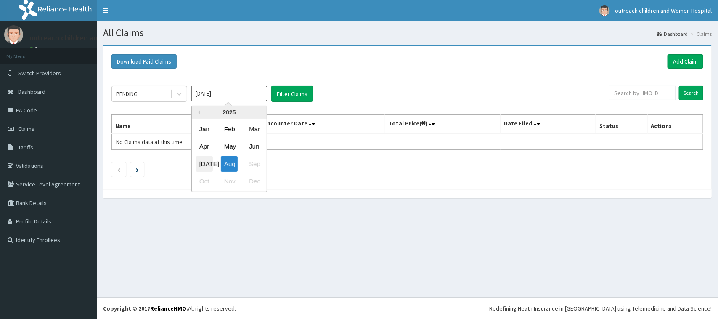
click at [198, 160] on div "[DATE]" at bounding box center [204, 164] width 17 height 16
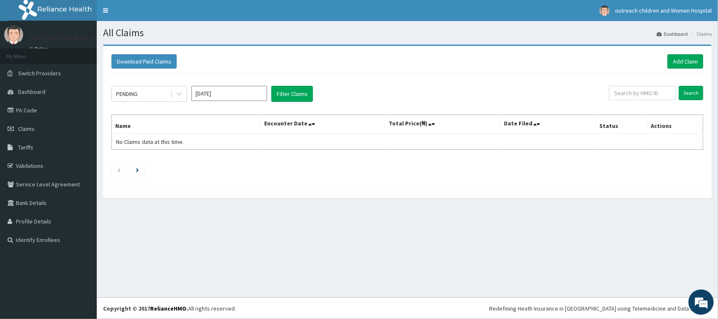
type input "[DATE]"
click at [176, 91] on icon at bounding box center [179, 94] width 8 height 8
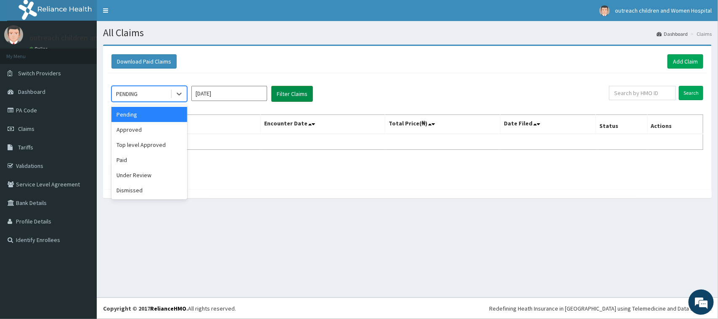
click at [299, 93] on button "Filter Claims" at bounding box center [292, 94] width 42 height 16
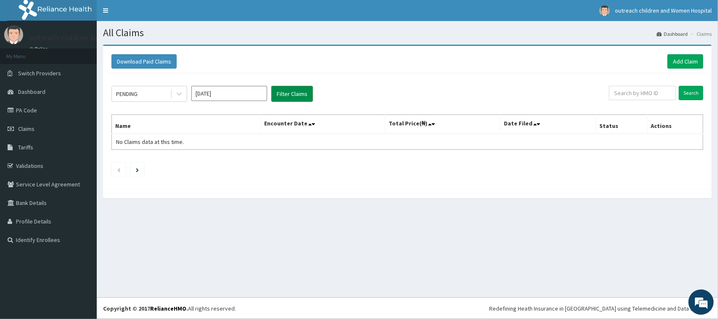
click at [299, 93] on button "Filter Claims" at bounding box center [292, 94] width 42 height 16
click at [178, 93] on icon at bounding box center [179, 94] width 8 height 8
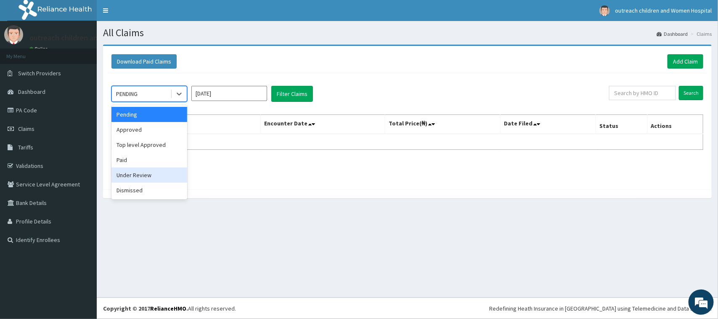
click at [139, 177] on div "Under Review" at bounding box center [149, 174] width 76 height 15
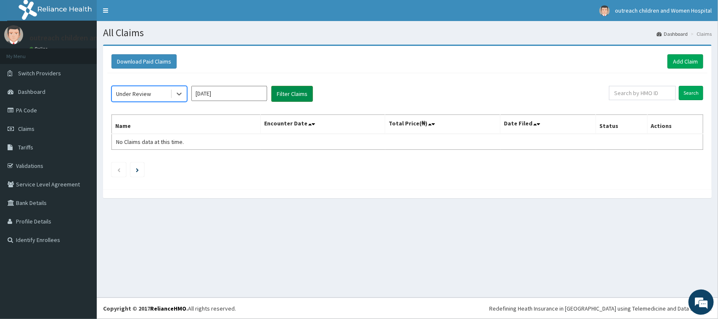
click at [291, 93] on button "Filter Claims" at bounding box center [292, 94] width 42 height 16
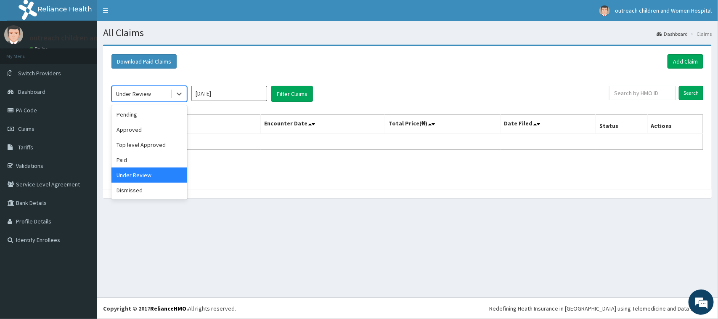
click at [156, 93] on div "Under Review" at bounding box center [141, 93] width 58 height 13
click at [158, 132] on div "Approved" at bounding box center [149, 129] width 76 height 15
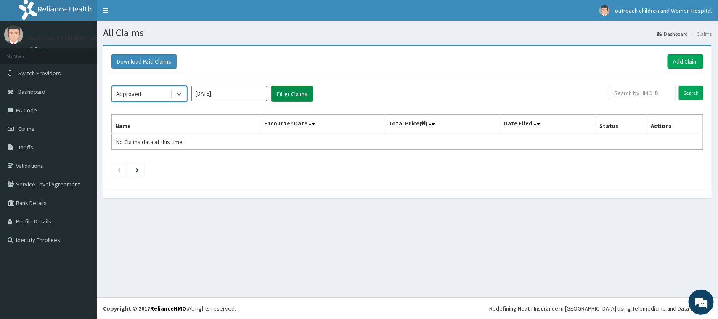
click at [295, 94] on button "Filter Claims" at bounding box center [292, 94] width 42 height 16
click at [175, 92] on icon at bounding box center [179, 94] width 8 height 8
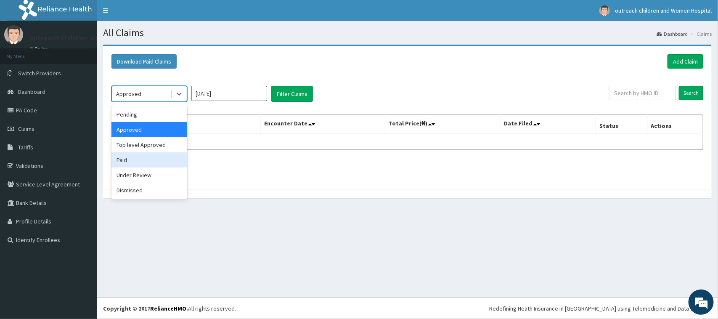
click at [150, 164] on div "Paid" at bounding box center [149, 159] width 76 height 15
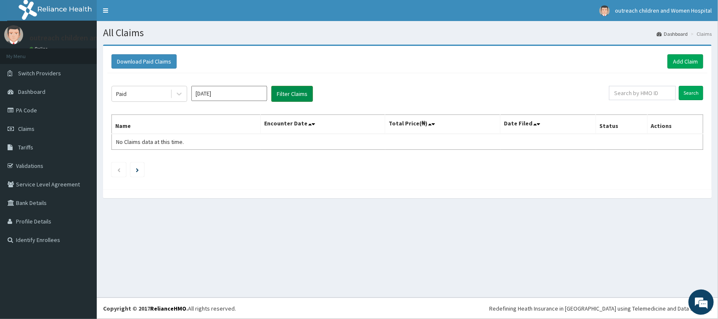
click at [302, 92] on button "Filter Claims" at bounding box center [292, 94] width 42 height 16
